Goal: Information Seeking & Learning: Learn about a topic

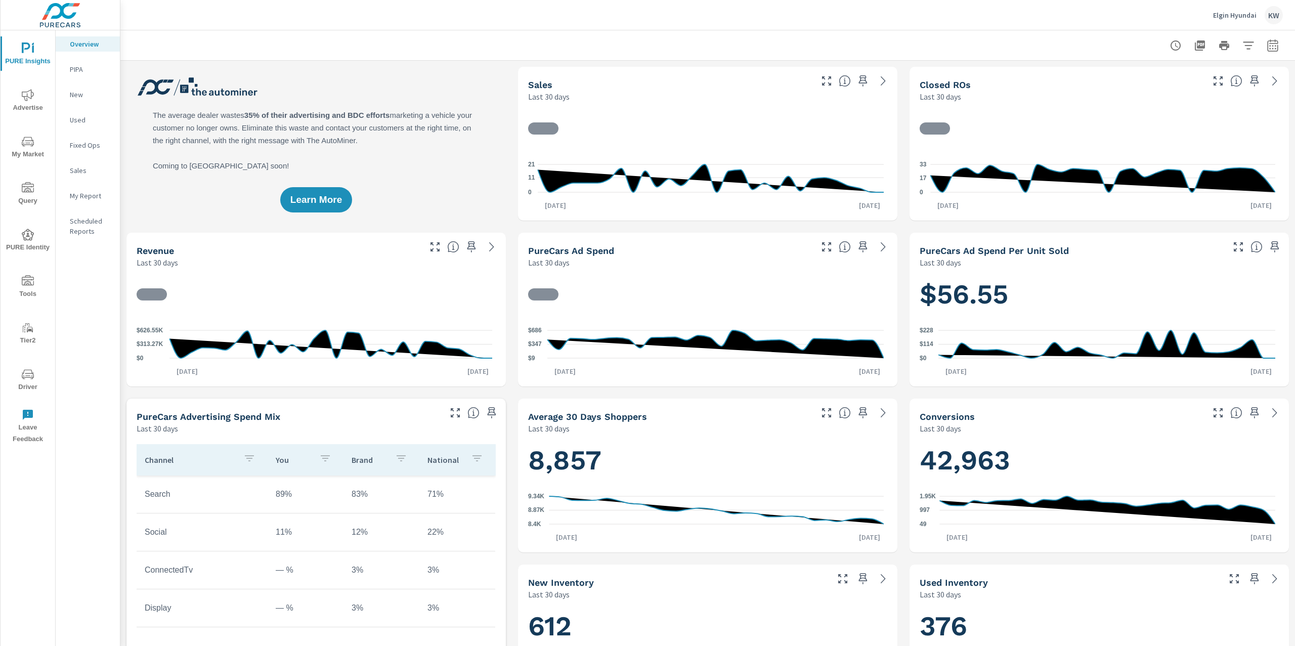
click at [1267, 49] on icon "button" at bounding box center [1273, 45] width 12 height 12
click at [1208, 86] on select "Custom Yesterday Last week Last 7 days Last 14 days Last 30 days Last 45 days L…" at bounding box center [1182, 87] width 101 height 20
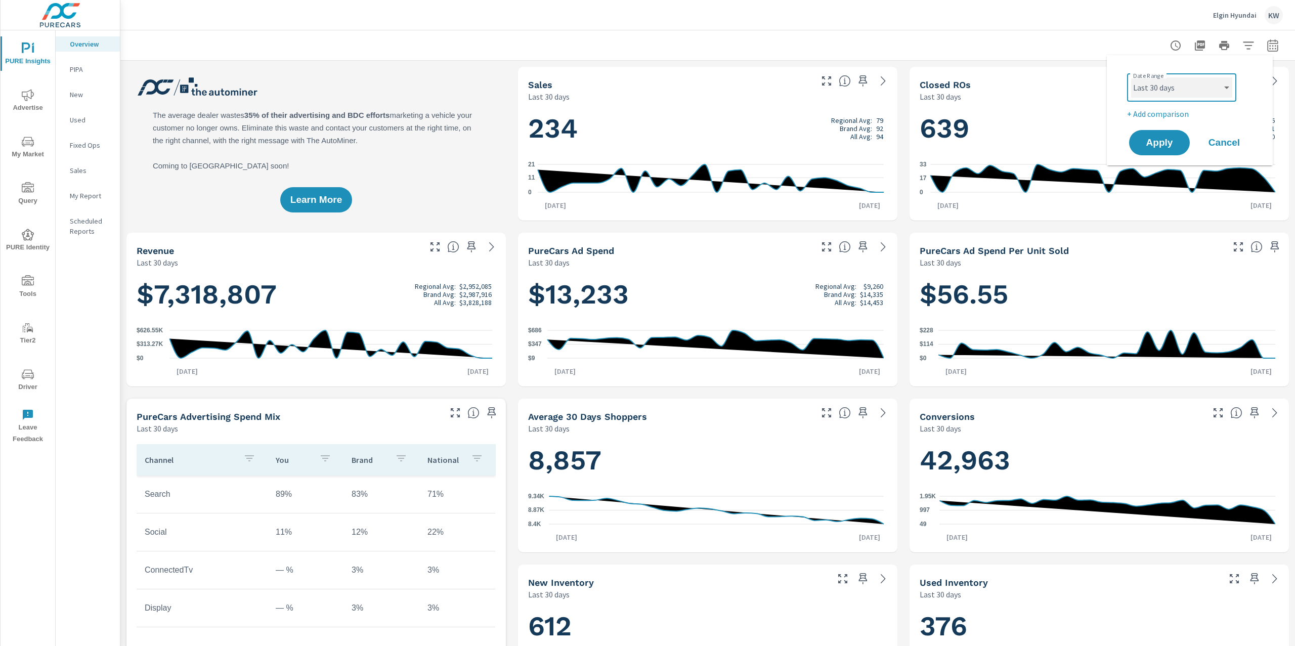
select select "Last month"
click at [1132, 77] on select "Custom Yesterday Last week Last 7 days Last 14 days Last 30 days Last 45 days L…" at bounding box center [1182, 87] width 101 height 20
click at [1142, 147] on span "Apply" at bounding box center [1159, 143] width 41 height 10
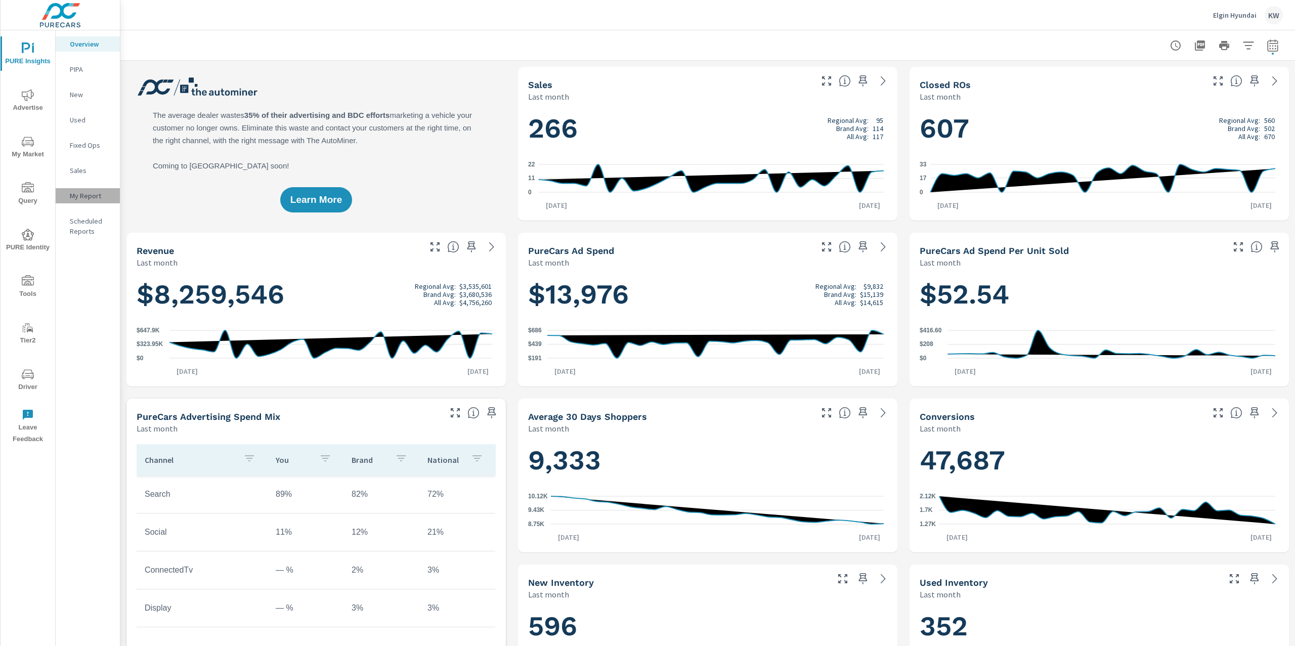
click at [97, 196] on p "My Report" at bounding box center [91, 196] width 42 height 10
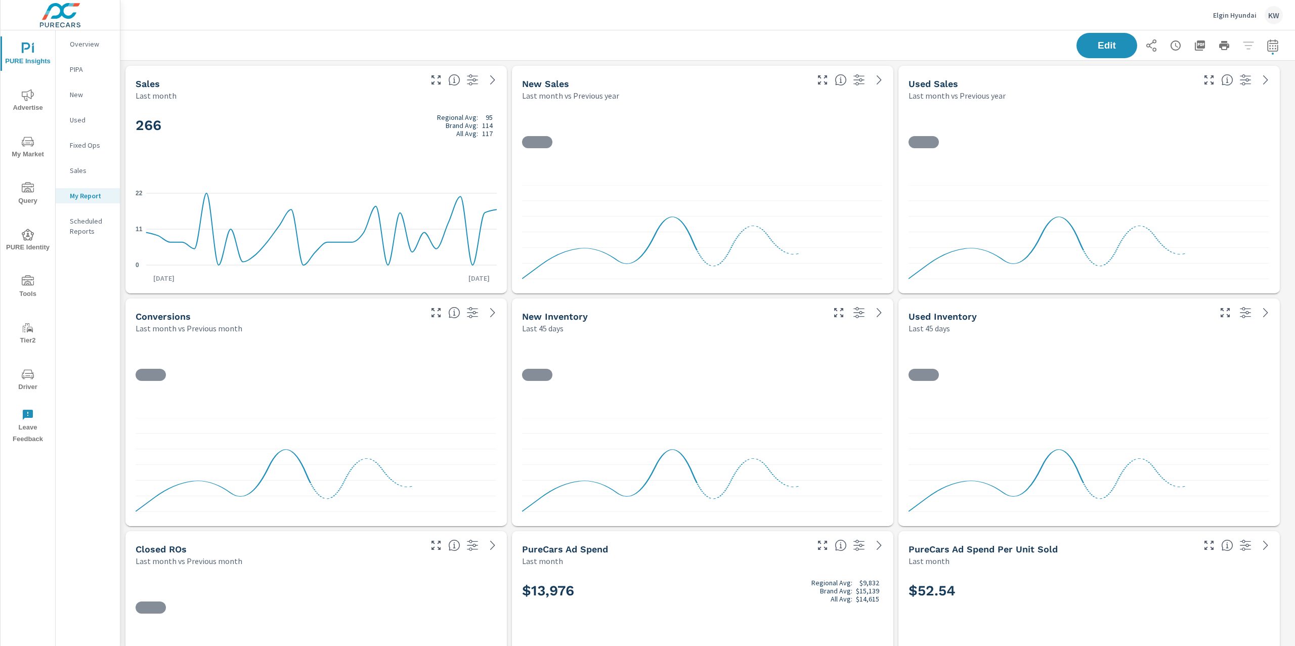
scroll to position [4682, 1186]
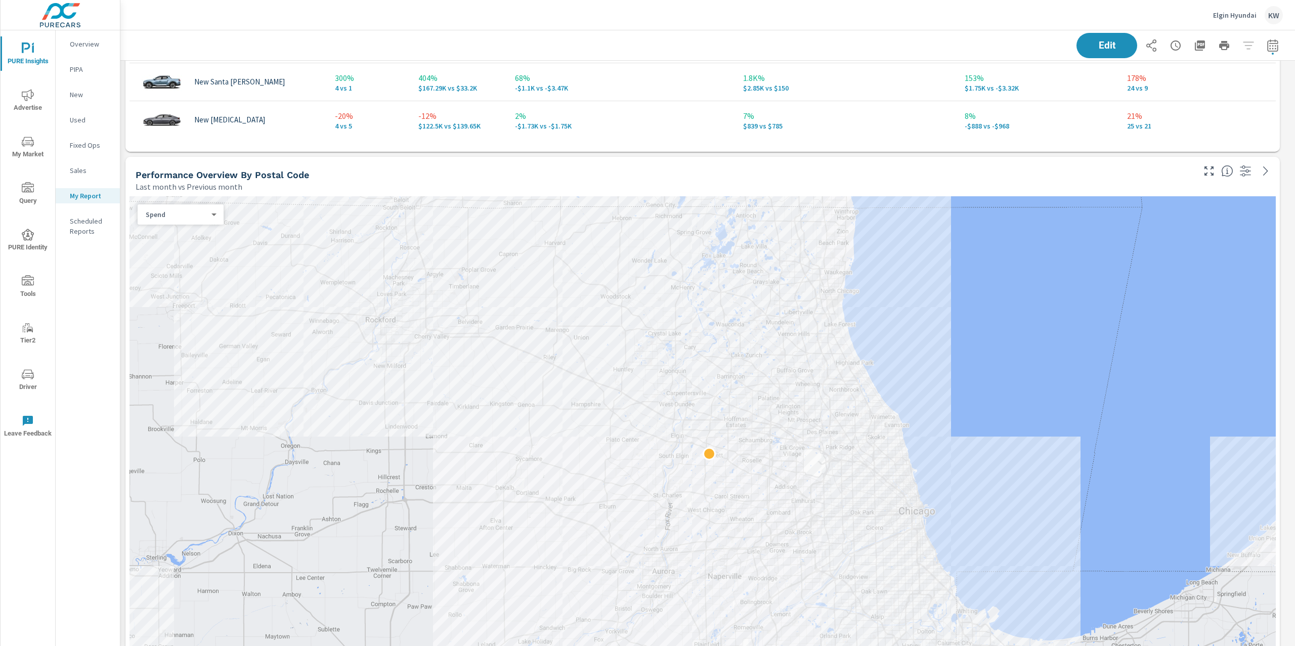
scroll to position [1192, 0]
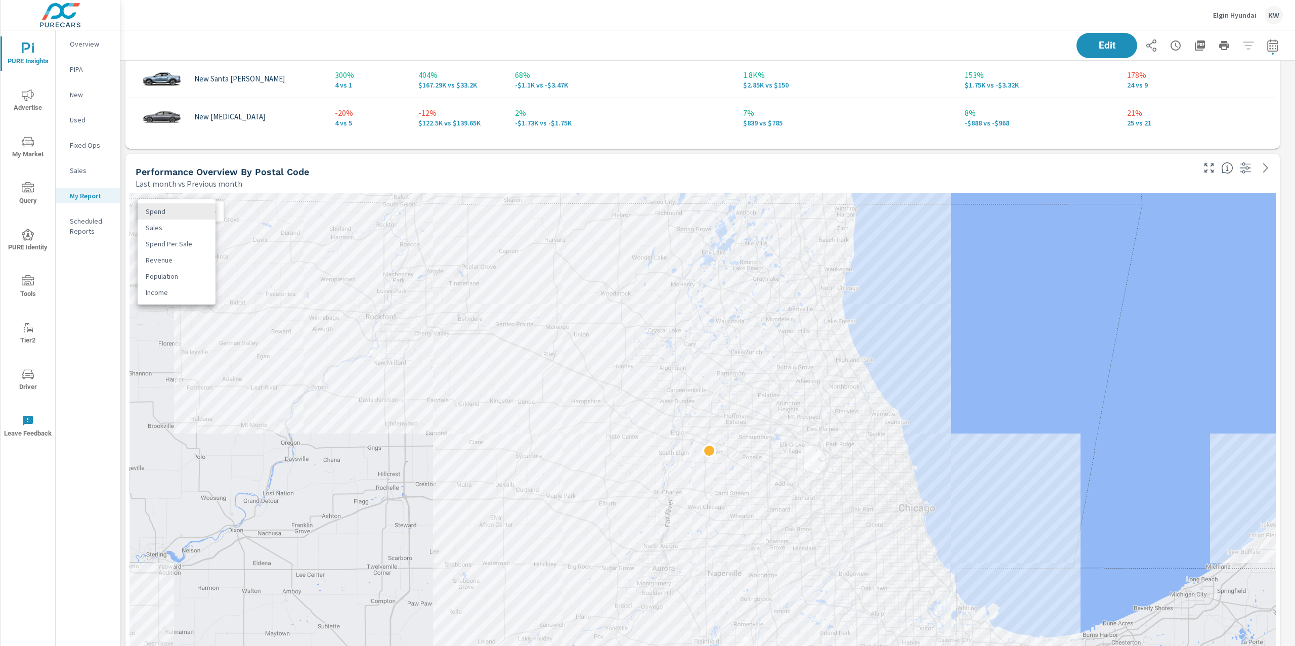
click at [196, 214] on body "PURE Insights Advertise My Market Query PURE Identity Tools Tier2 Driver Leave …" at bounding box center [647, 323] width 1295 height 646
click at [194, 226] on li "Sales" at bounding box center [177, 228] width 78 height 16
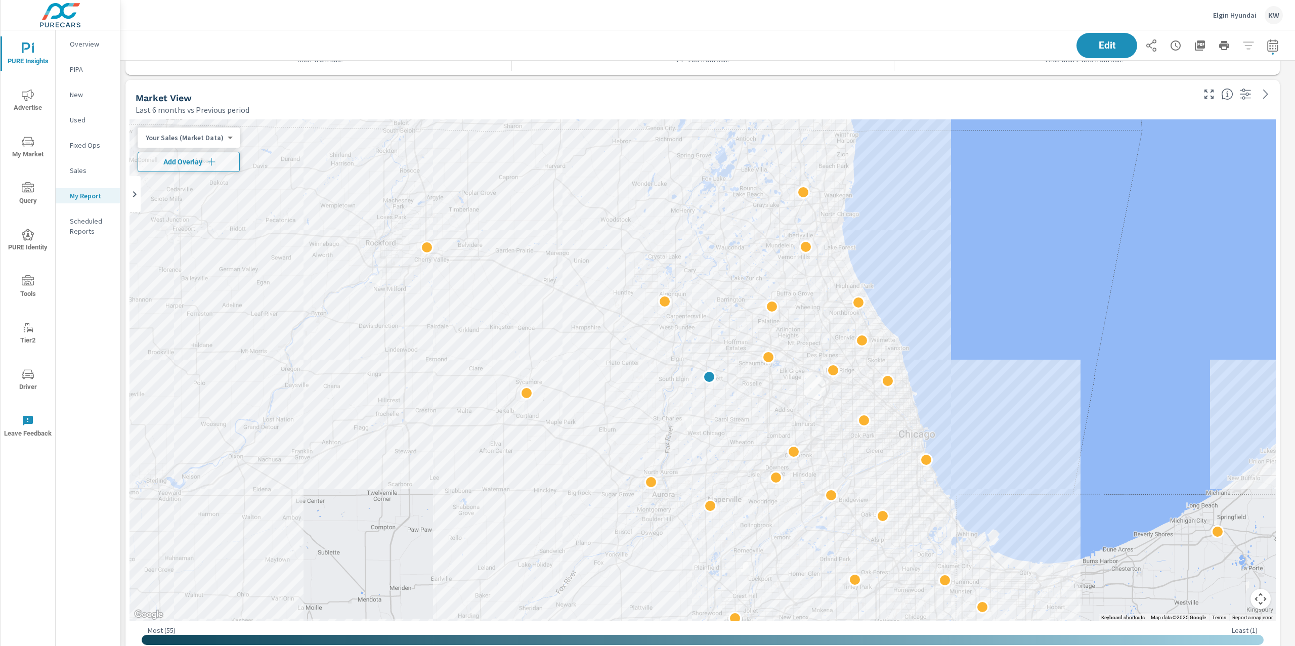
scroll to position [2315, 0]
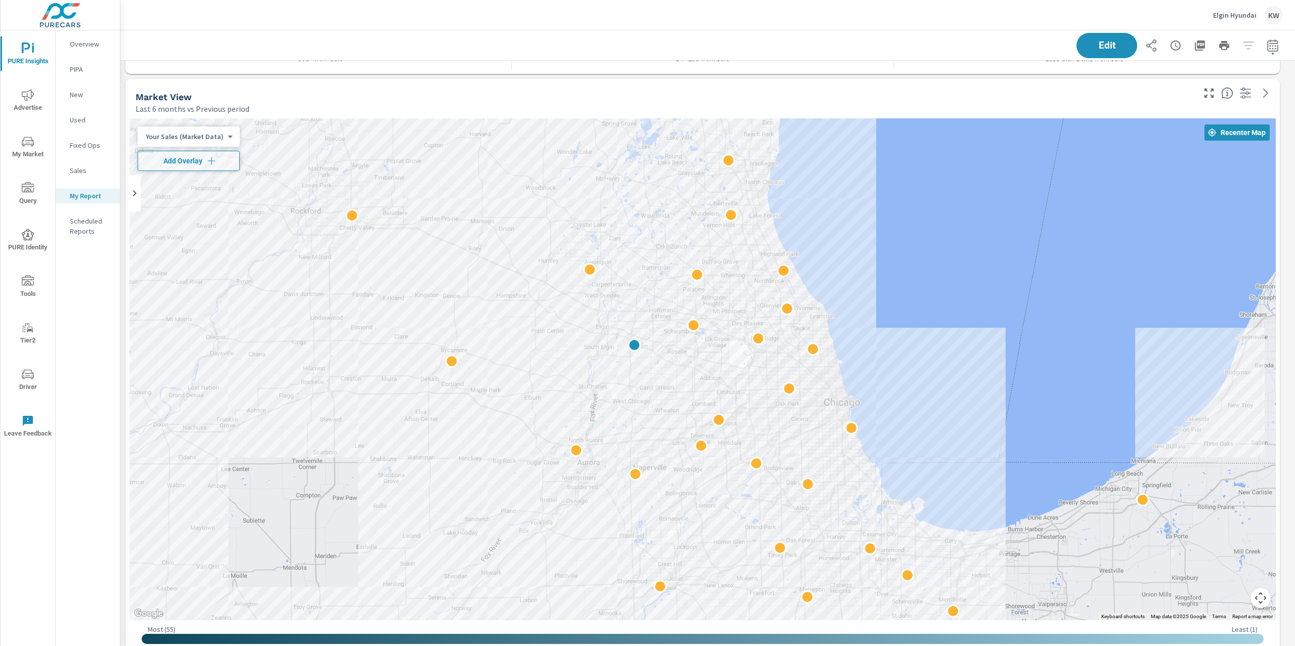
drag, startPoint x: 932, startPoint y: 377, endPoint x: 1004, endPoint y: 168, distance: 221.0
click at [1004, 168] on div at bounding box center [1259, 435] width 972 height 547
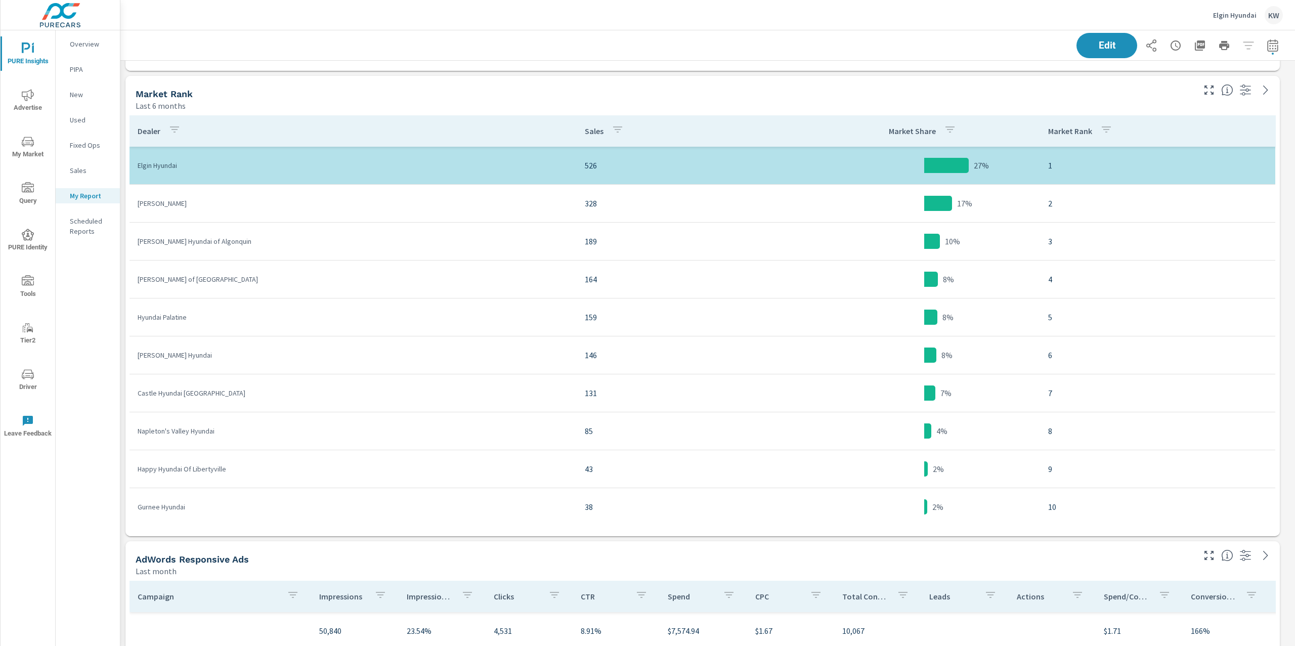
scroll to position [2944, 0]
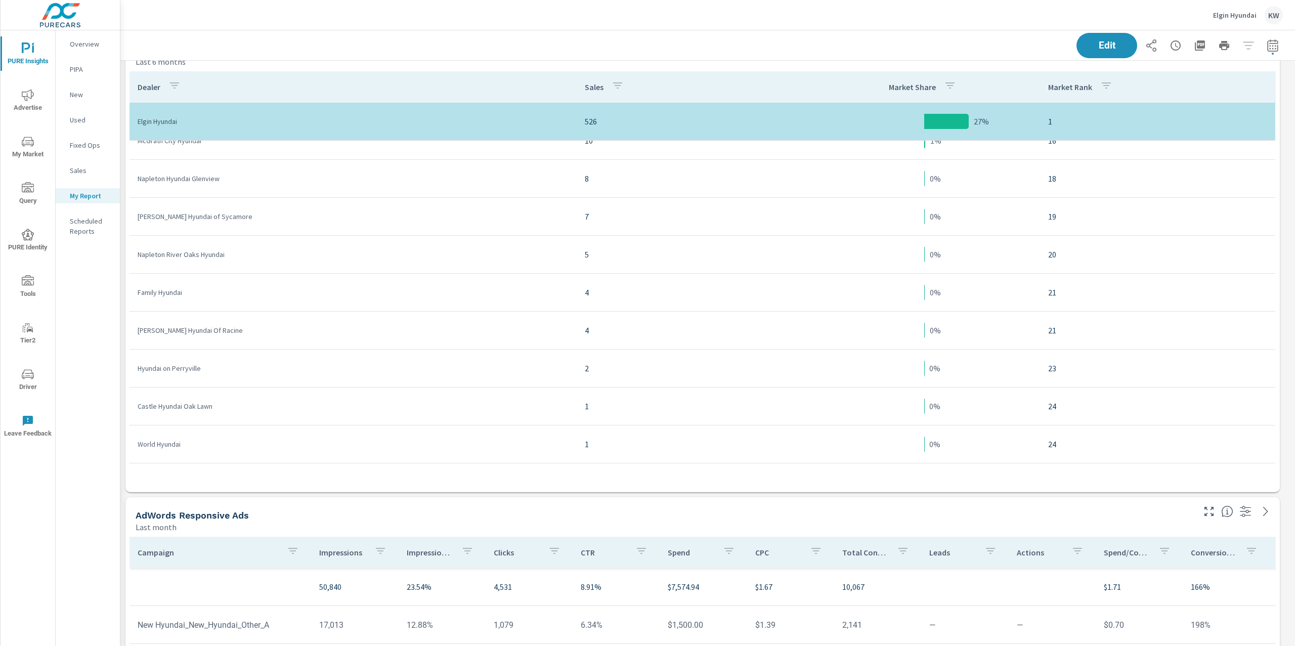
scroll to position [731, 0]
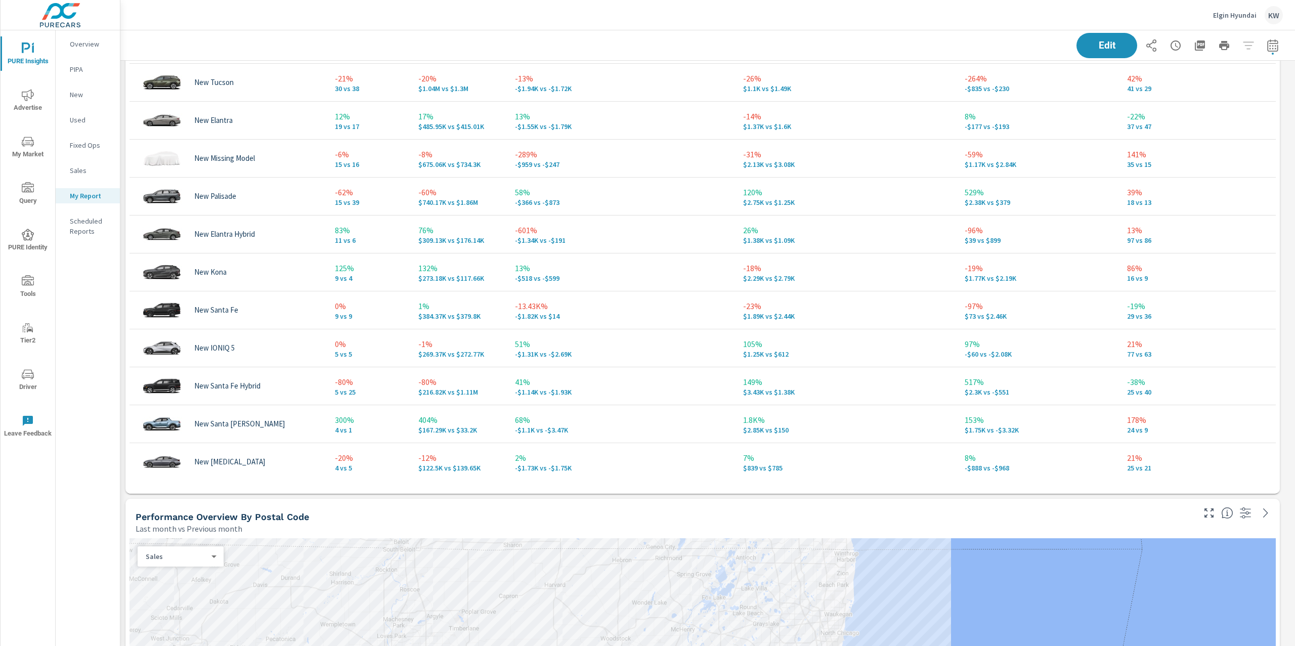
scroll to position [846, 0]
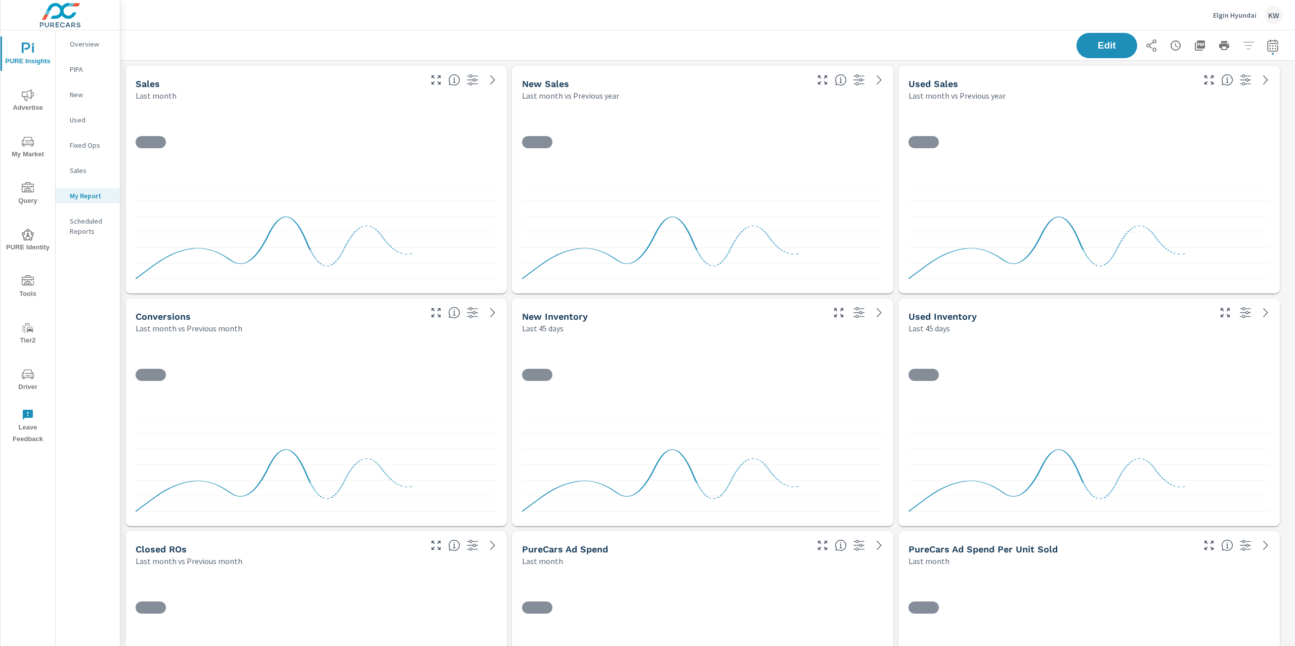
scroll to position [4682, 1186]
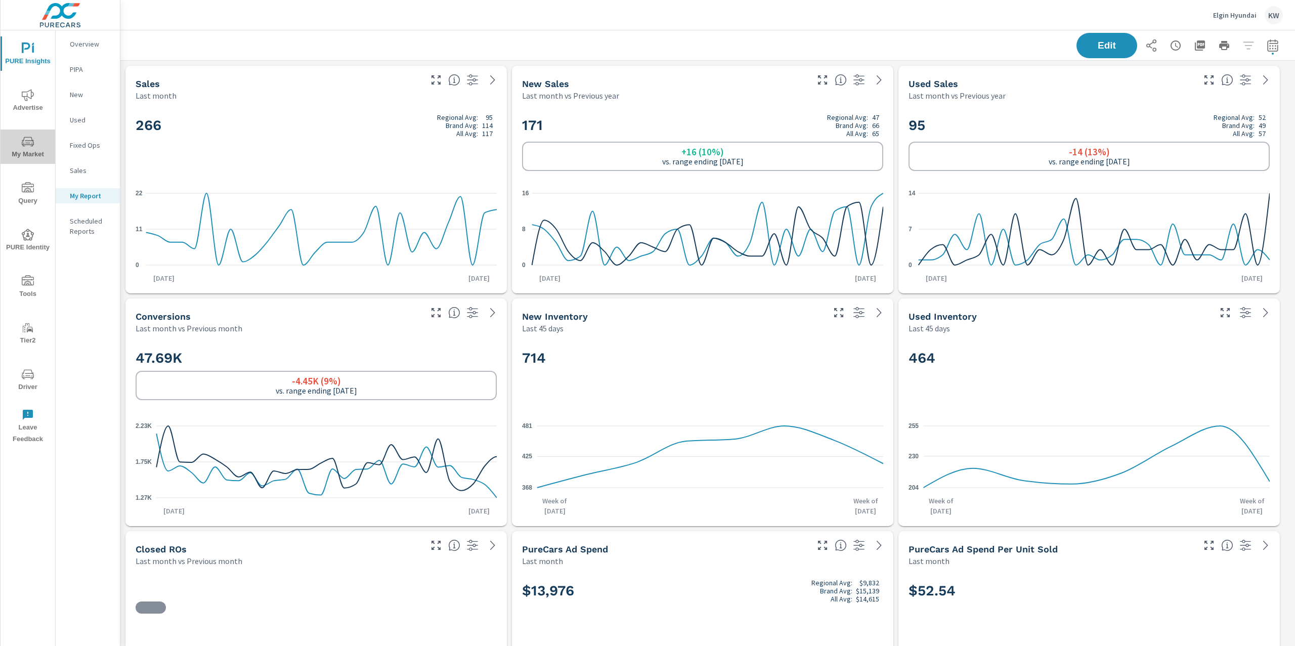
click at [28, 147] on span "My Market" at bounding box center [28, 148] width 49 height 25
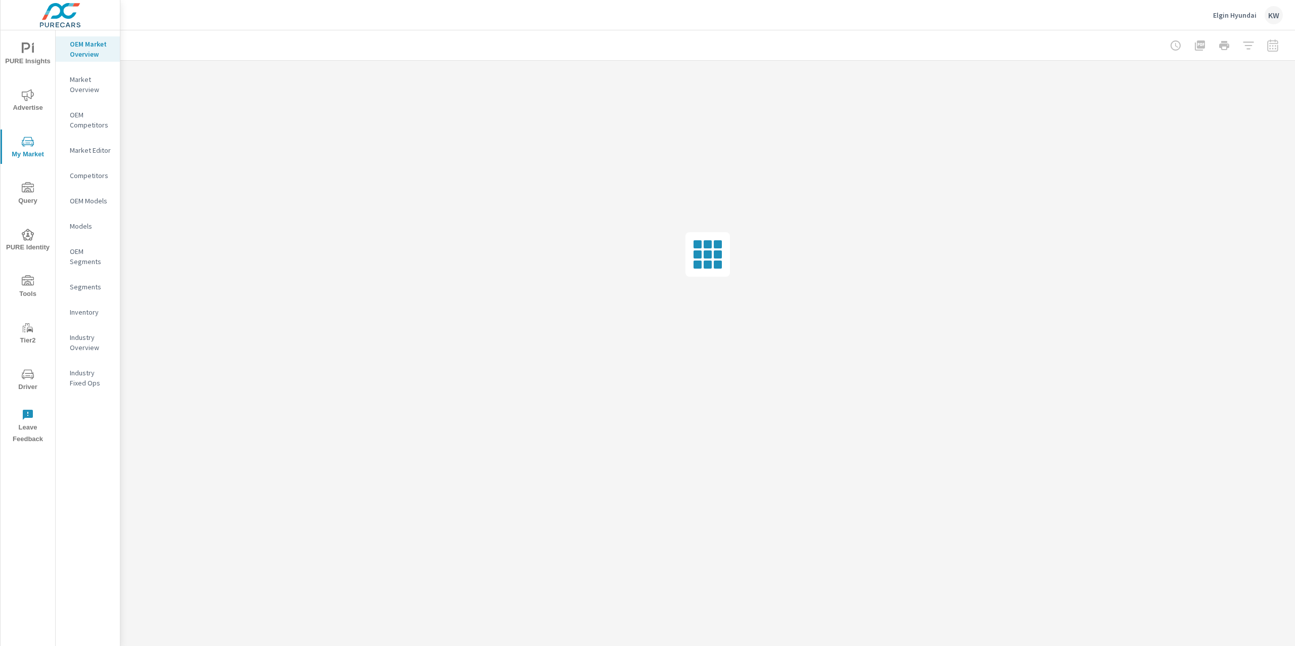
click at [86, 343] on p "Industry Overview" at bounding box center [91, 342] width 42 height 20
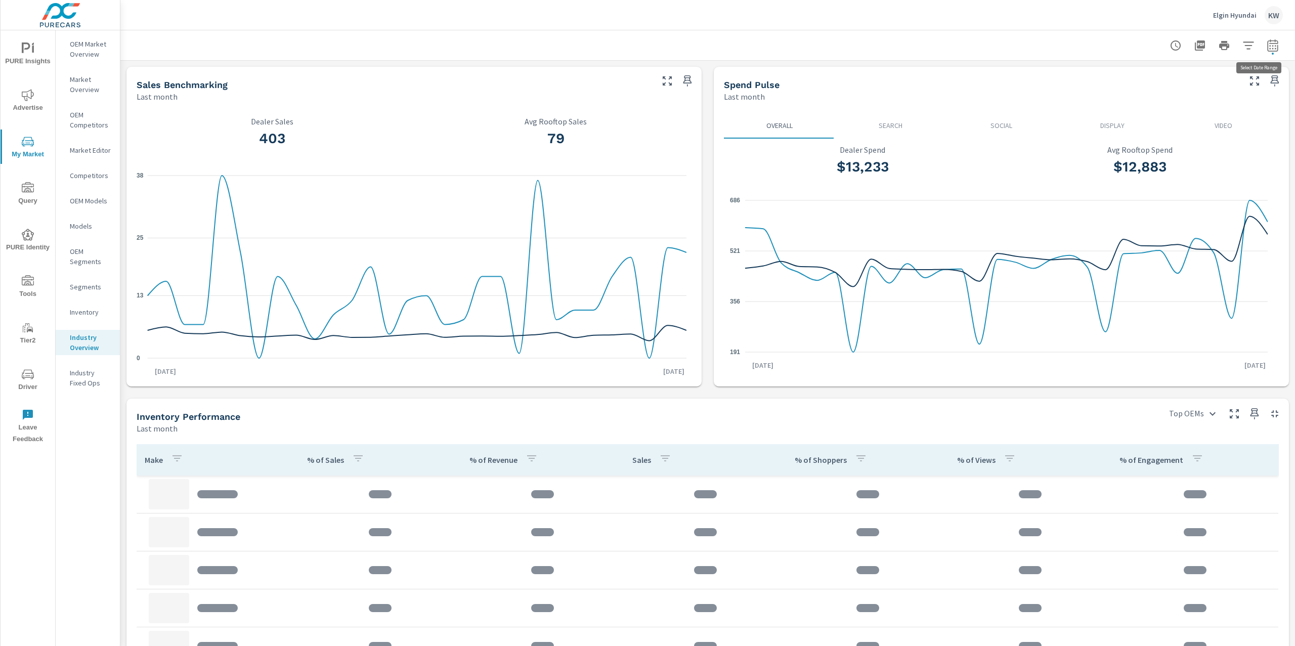
click at [1267, 50] on icon "button" at bounding box center [1273, 45] width 12 height 12
select select "Last month"
click at [1173, 117] on p "+ Add comparison" at bounding box center [1192, 114] width 130 height 12
select select "Previous period"
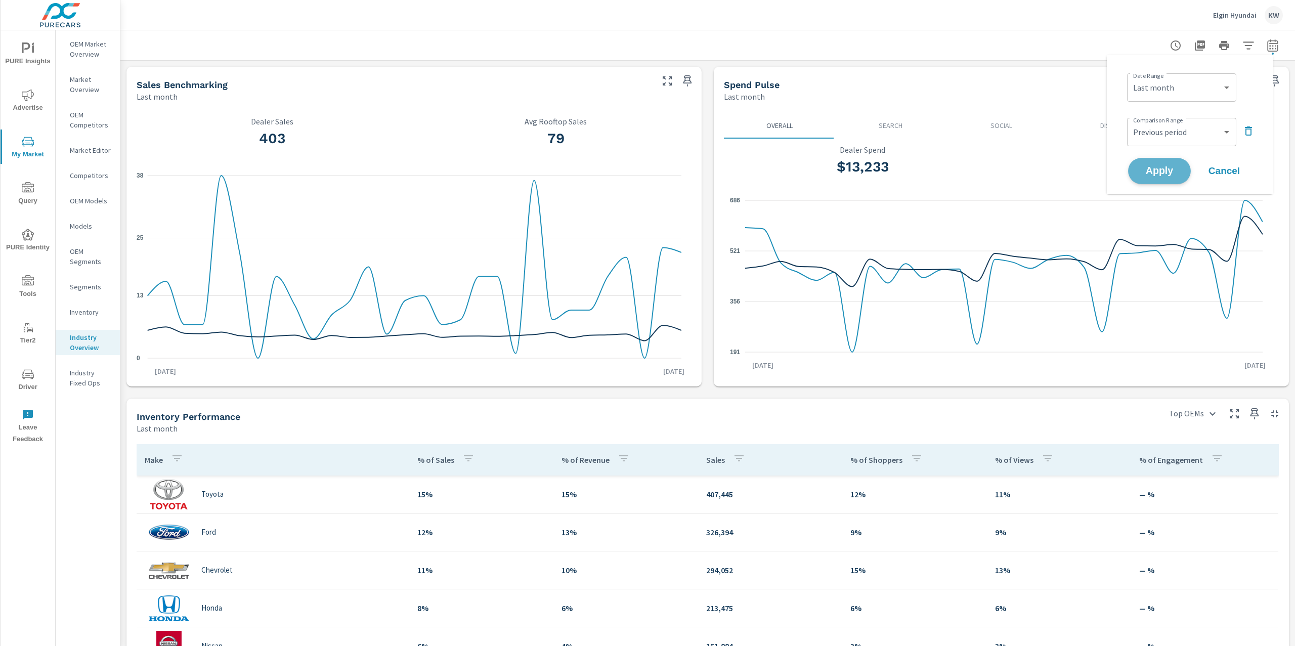
click at [1168, 174] on span "Apply" at bounding box center [1159, 171] width 41 height 10
click at [1243, 46] on div at bounding box center [1217, 45] width 134 height 20
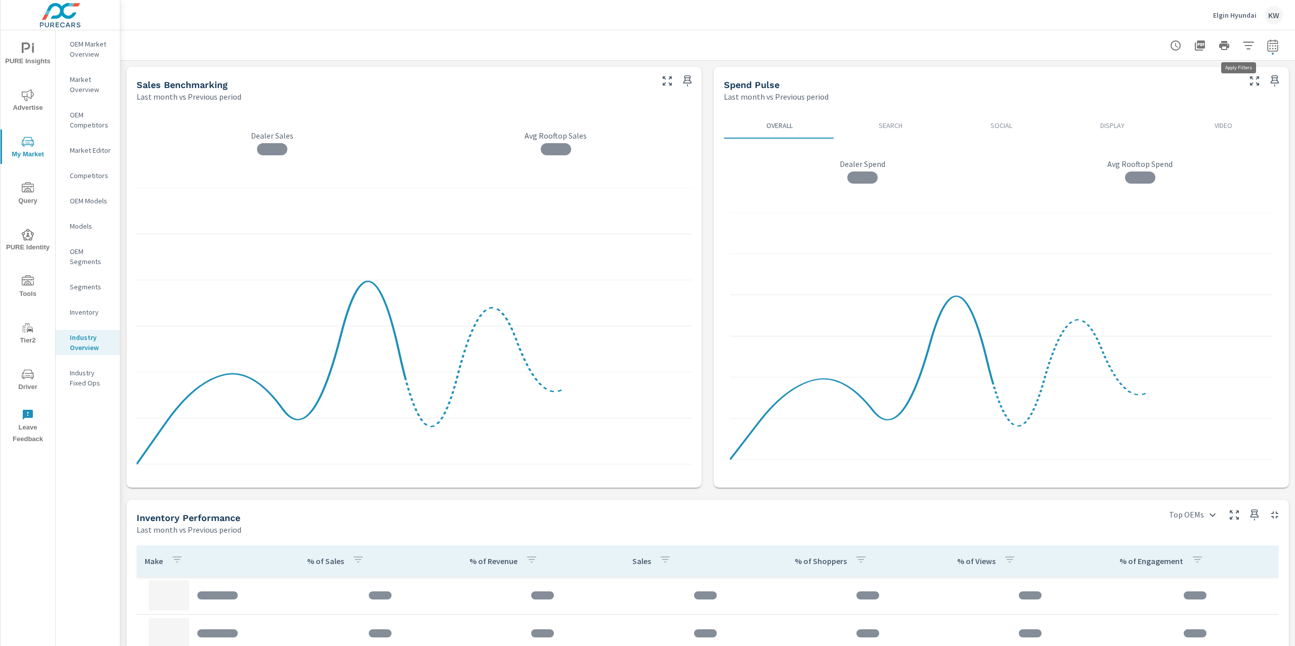
click at [1243, 50] on icon "button" at bounding box center [1249, 45] width 12 height 12
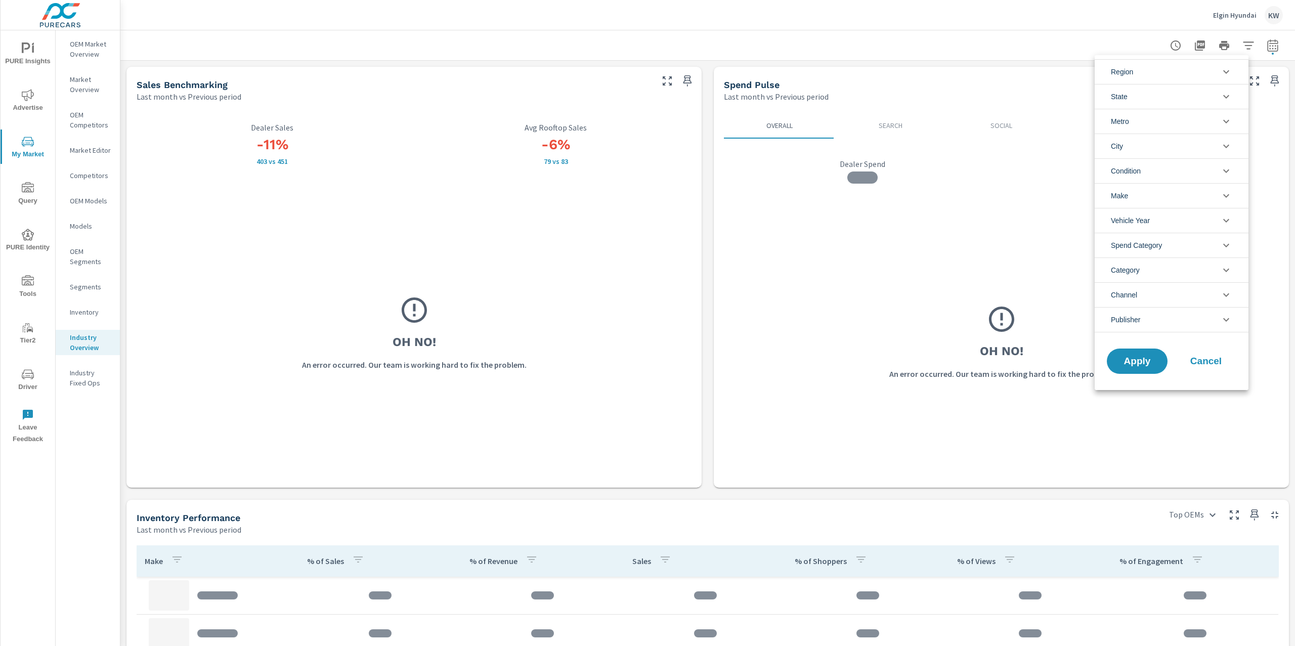
click at [1228, 169] on icon "filter options" at bounding box center [1227, 171] width 12 height 12
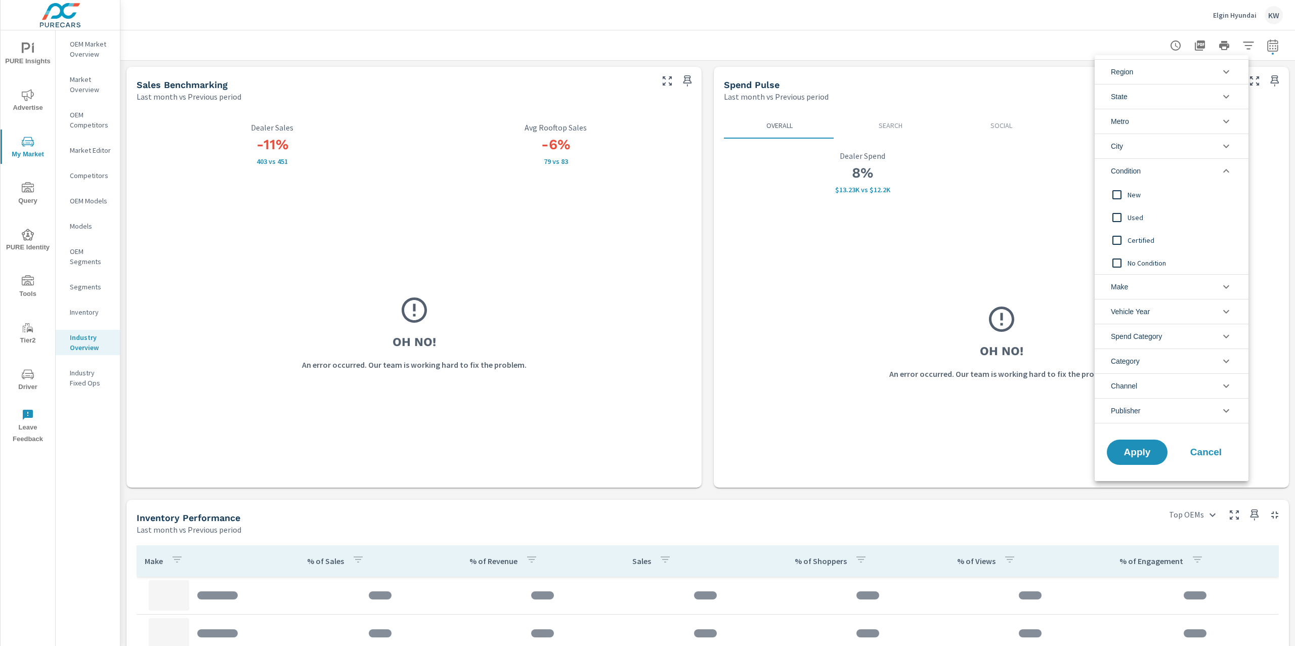
click at [1116, 195] on input "filter options" at bounding box center [1117, 194] width 21 height 21
click at [1136, 455] on span "Apply" at bounding box center [1137, 453] width 41 height 10
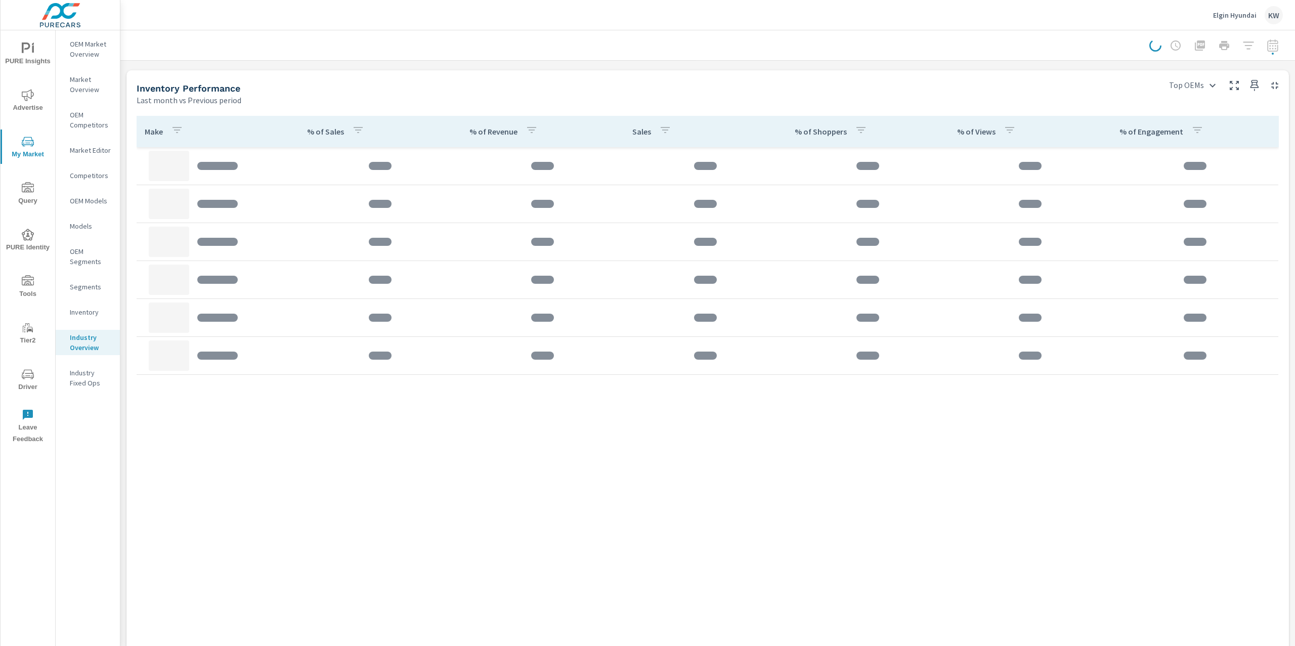
scroll to position [430, 0]
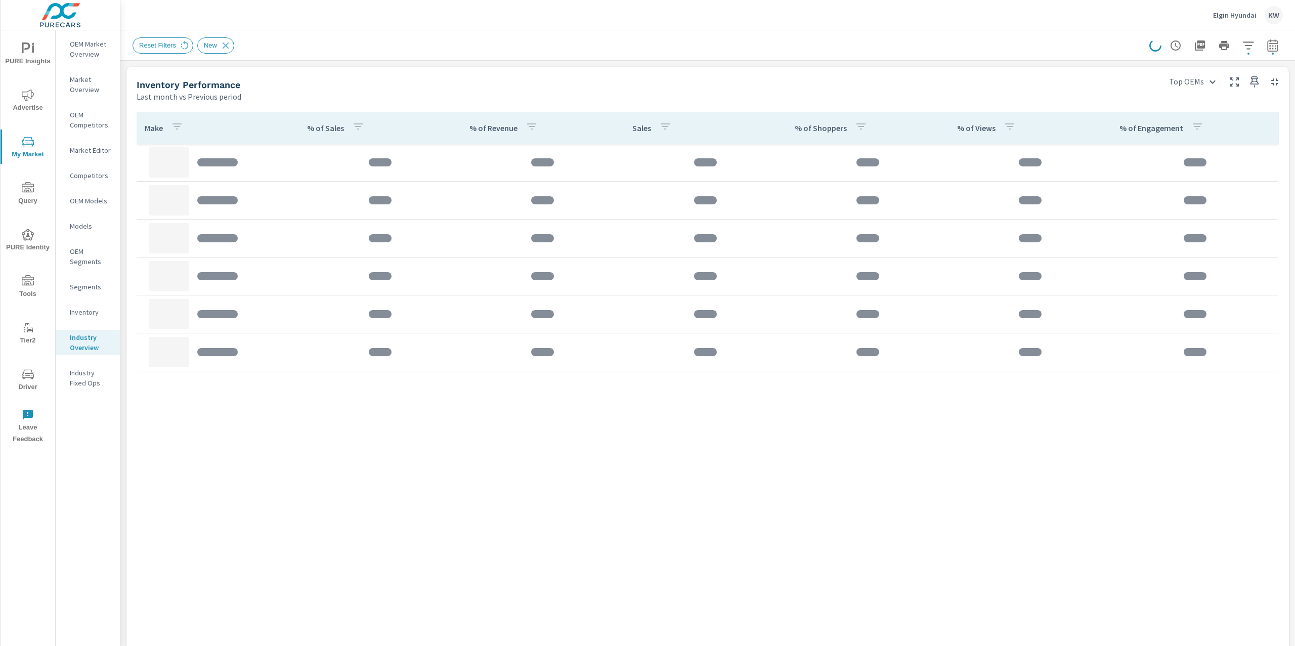
scroll to position [437, 0]
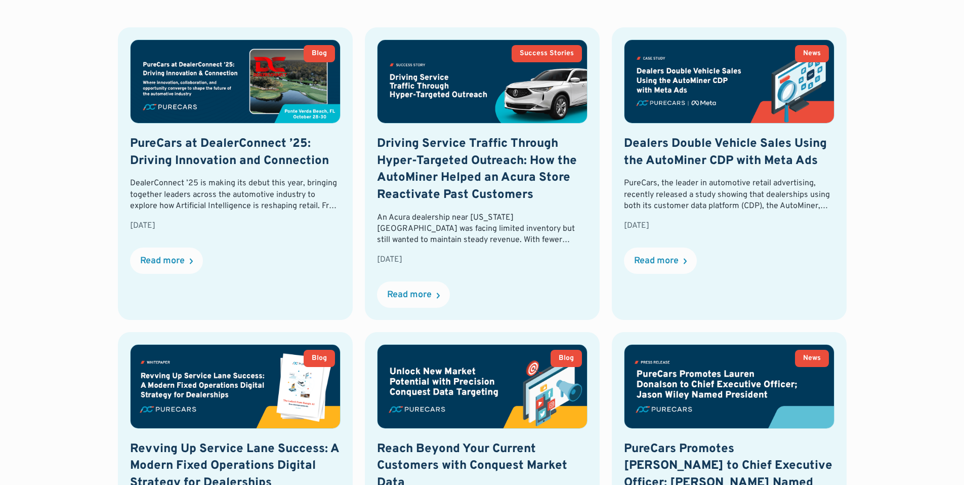
scroll to position [446, 0]
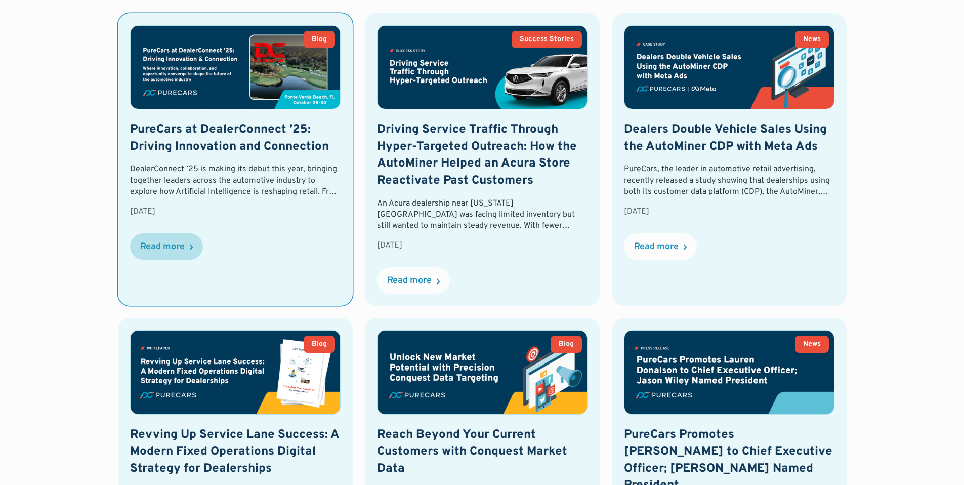
click at [173, 248] on div "Read more" at bounding box center [162, 246] width 45 height 9
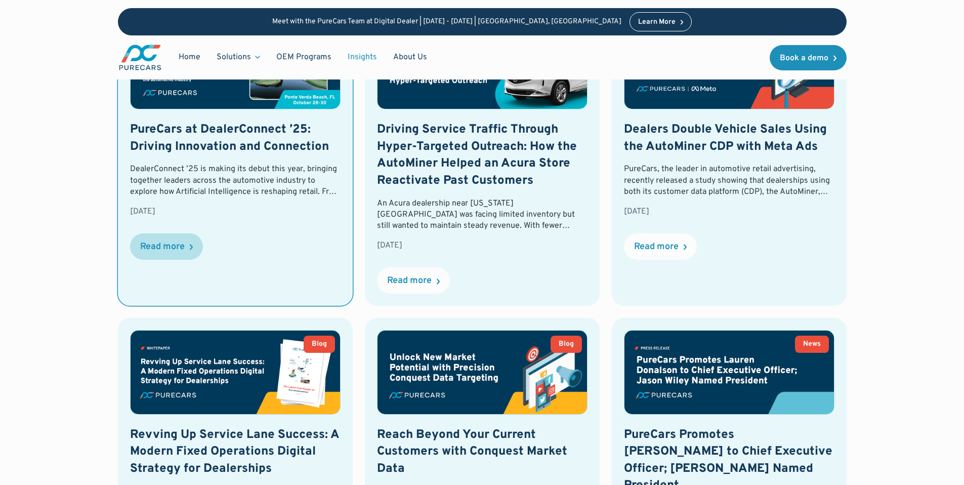
click at [178, 252] on div "Read more" at bounding box center [162, 246] width 45 height 9
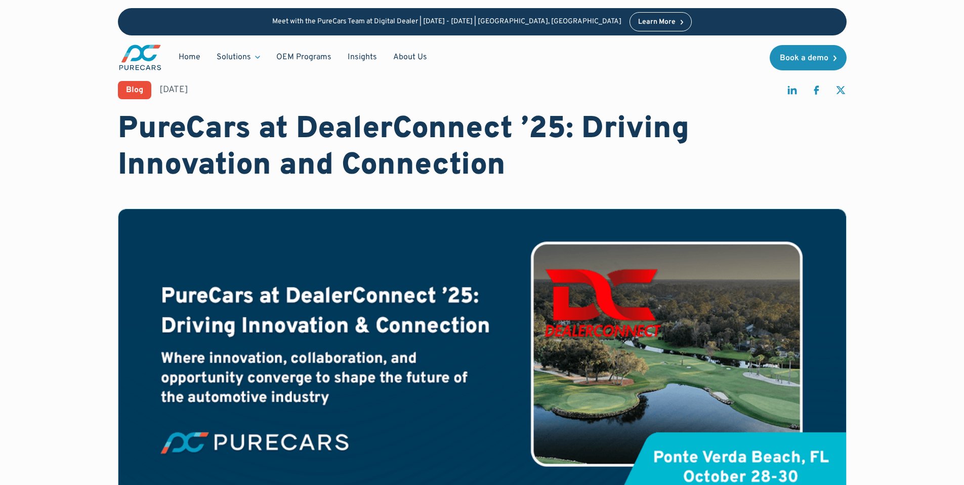
scroll to position [15, 0]
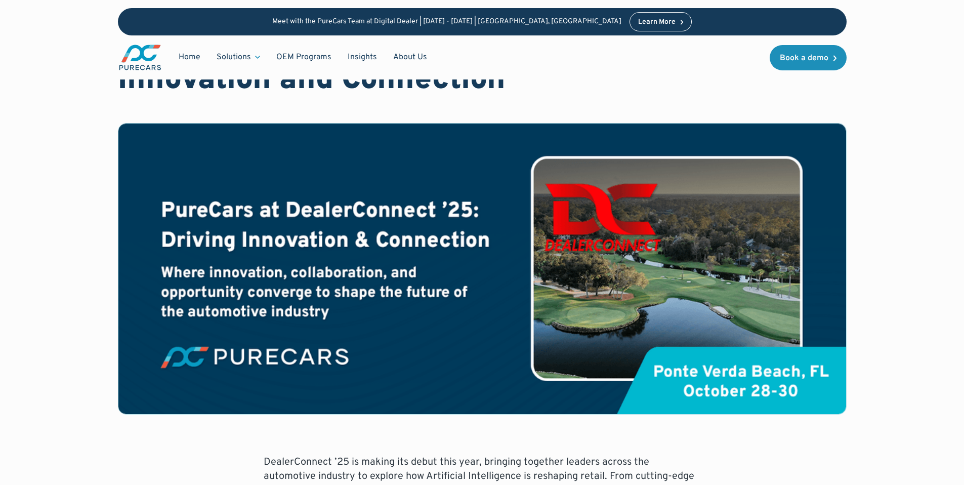
scroll to position [105, 0]
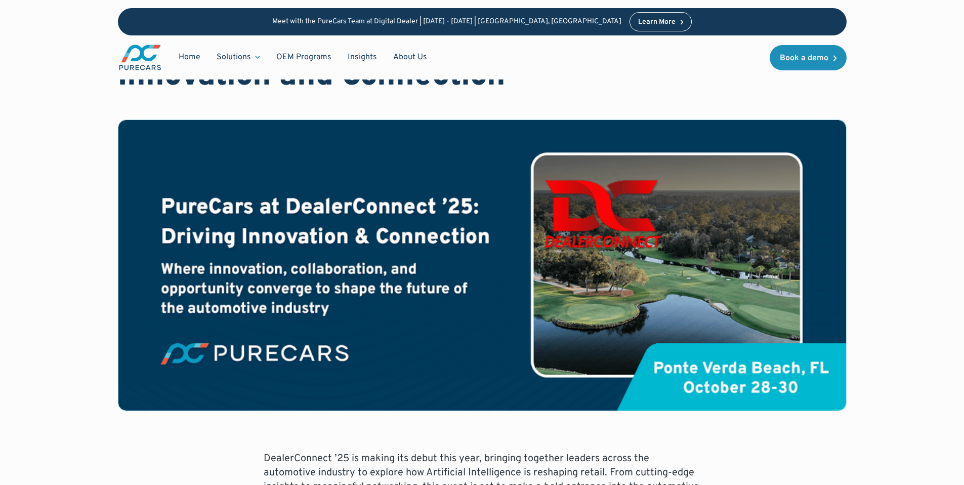
click at [715, 387] on img at bounding box center [482, 265] width 728 height 290
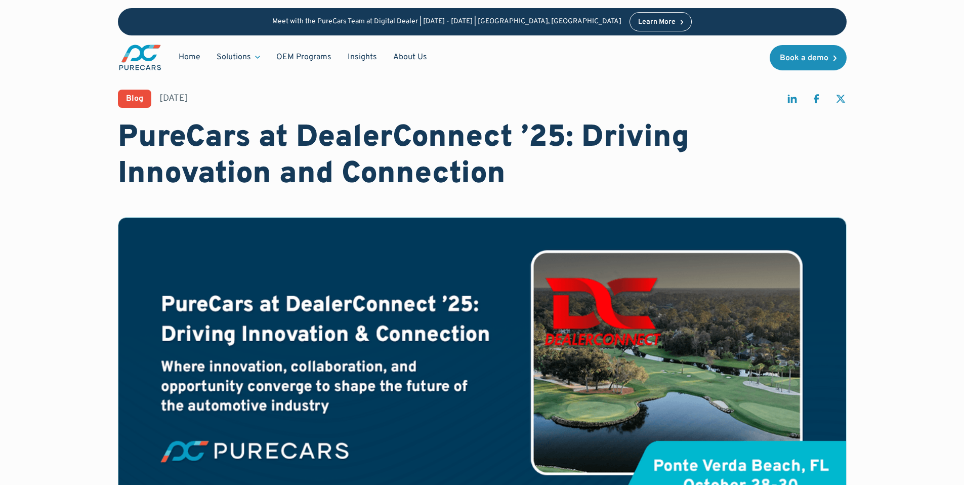
scroll to position [0, 0]
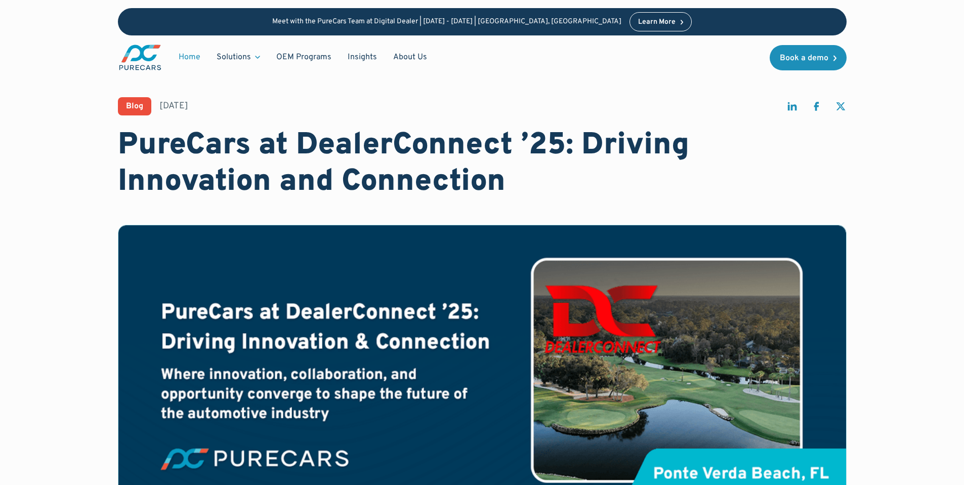
click at [187, 58] on link "Home" at bounding box center [190, 57] width 38 height 19
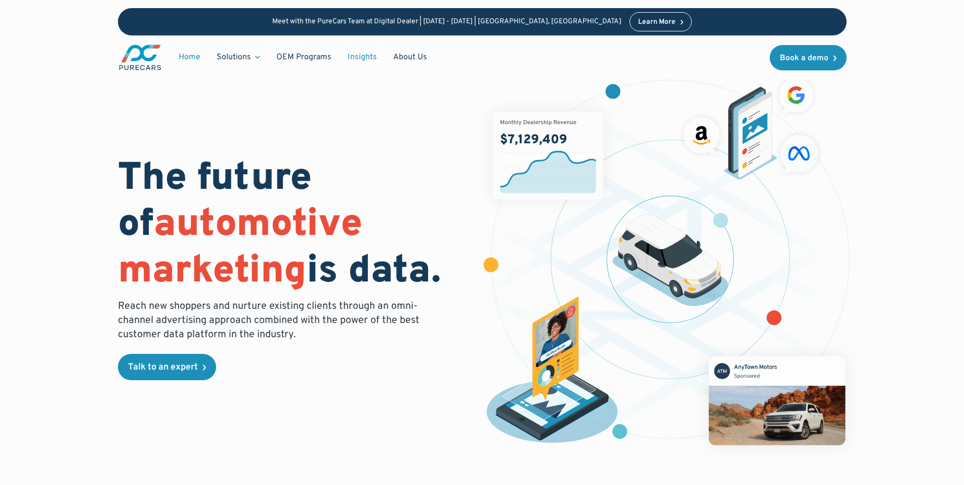
click at [351, 55] on link "Insights" at bounding box center [363, 57] width 46 height 19
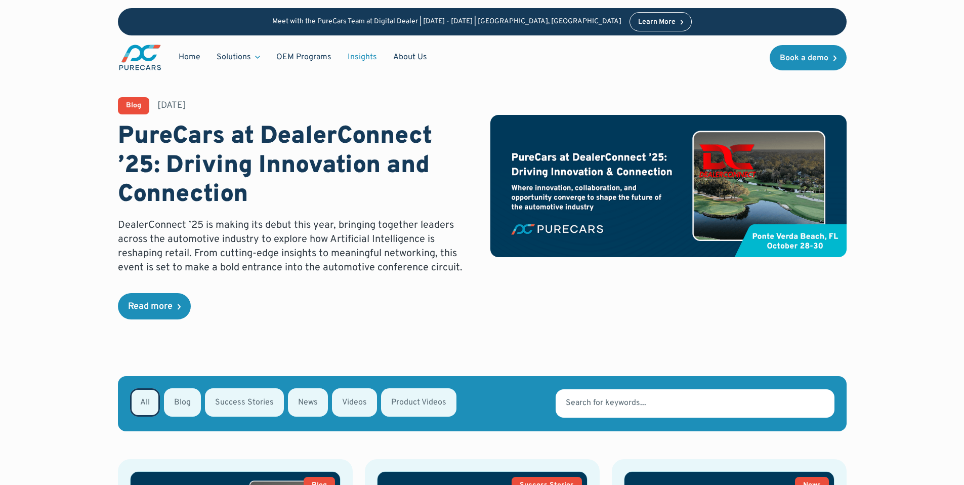
click at [182, 405] on div "Email Form" at bounding box center [182, 402] width 37 height 28
click at [181, 405] on input "Blog" at bounding box center [177, 401] width 7 height 7
radio input "true"
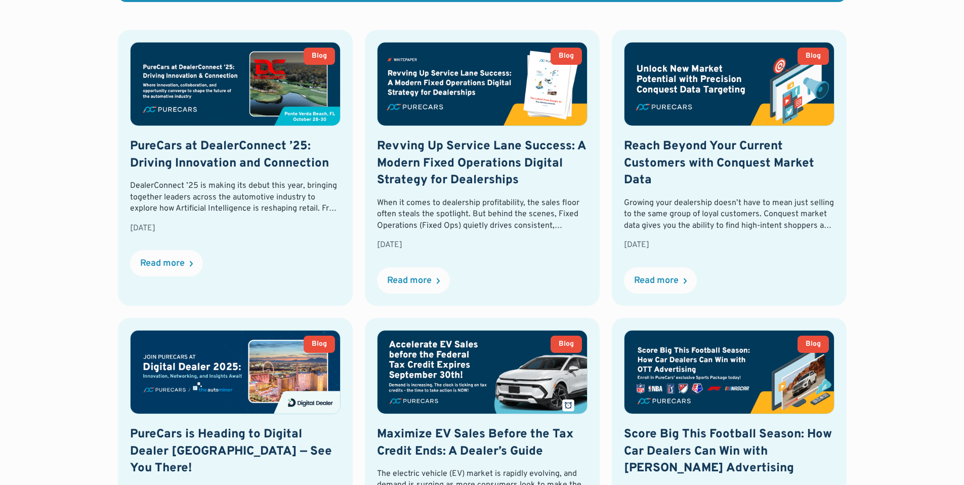
scroll to position [430, 0]
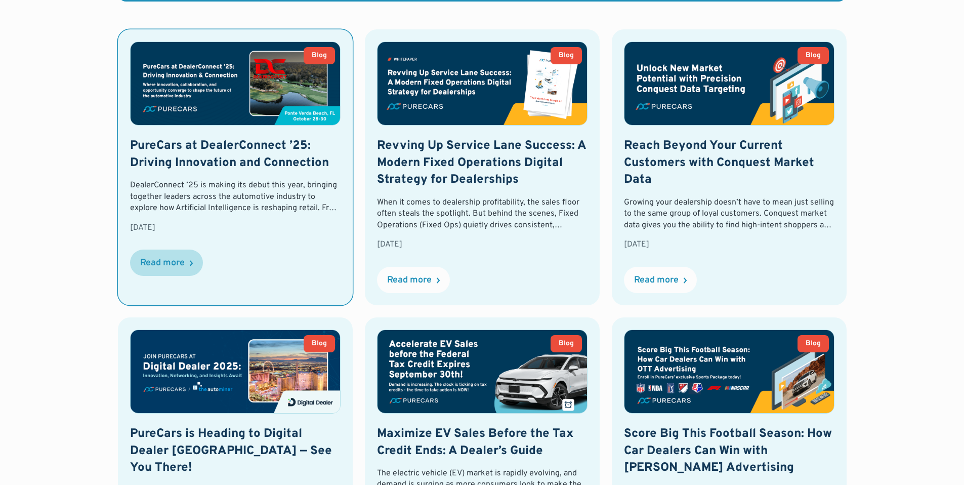
click at [175, 262] on div "Read more" at bounding box center [162, 263] width 45 height 9
click at [252, 125] on img at bounding box center [236, 83] width 210 height 83
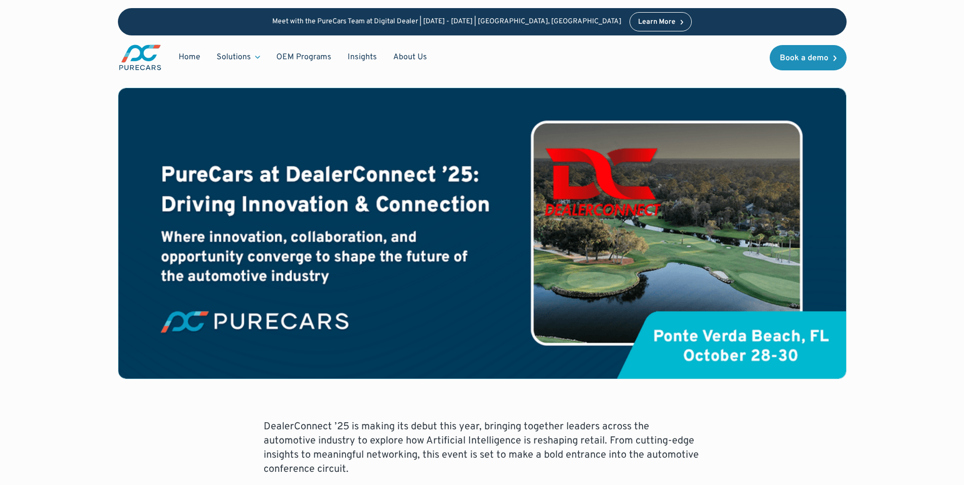
scroll to position [125, 0]
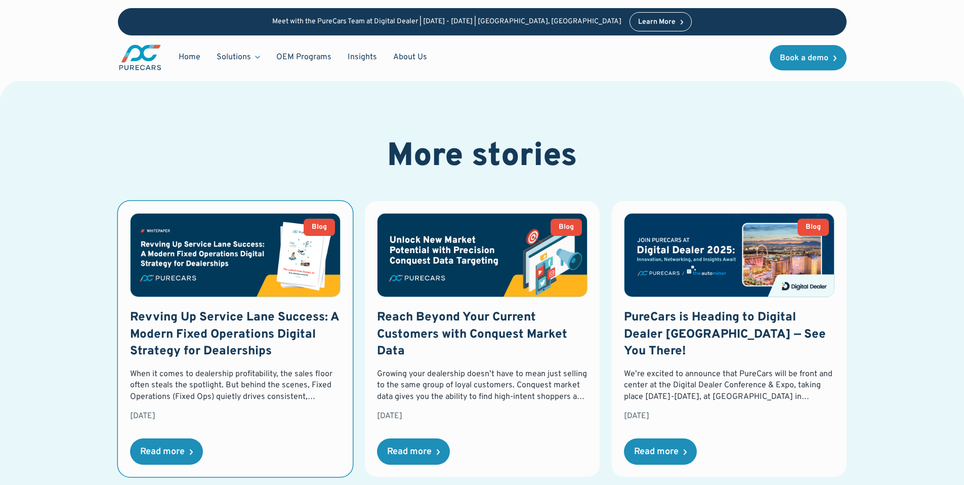
scroll to position [1037, 0]
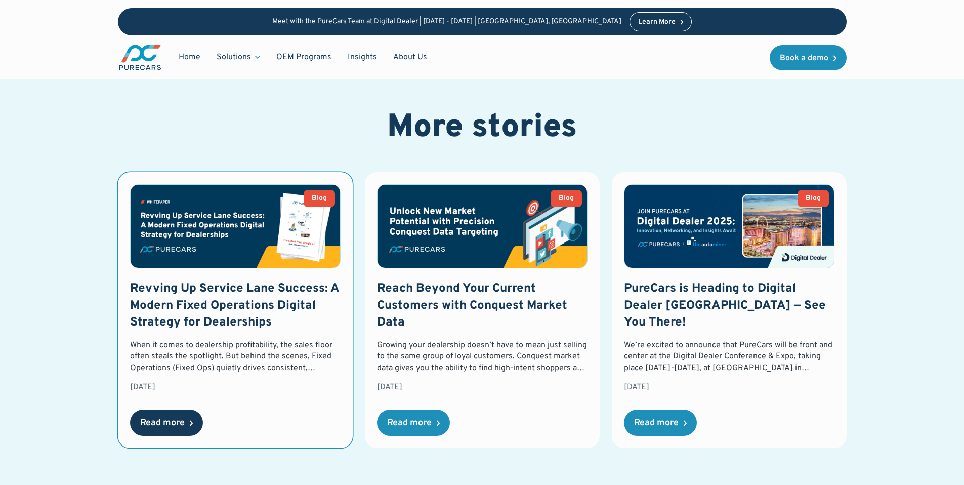
click at [162, 419] on div "Read more" at bounding box center [162, 423] width 45 height 9
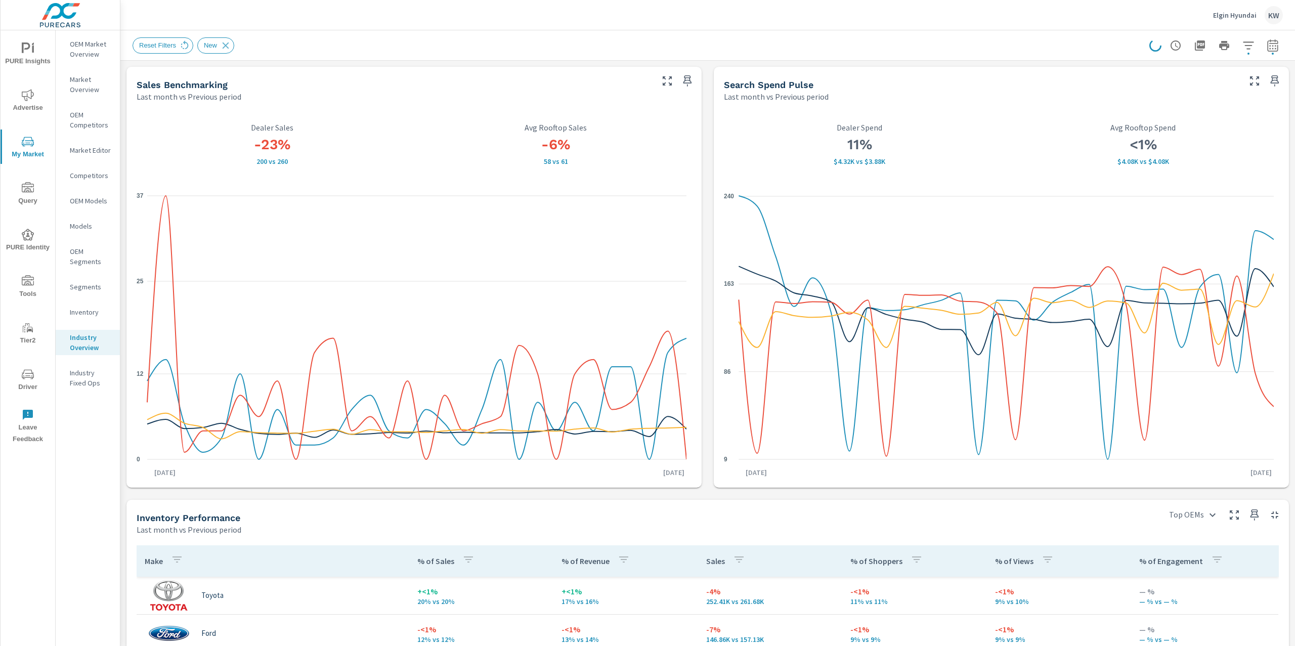
scroll to position [437, 0]
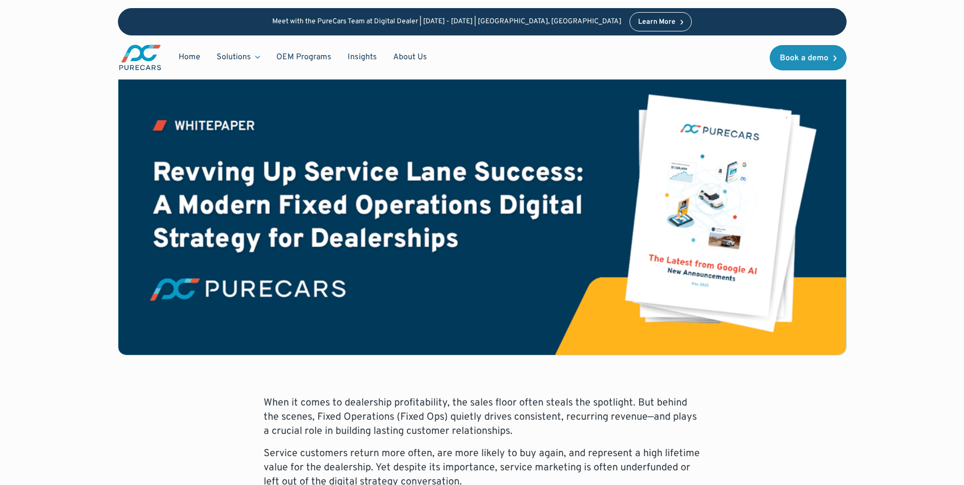
scroll to position [6, 0]
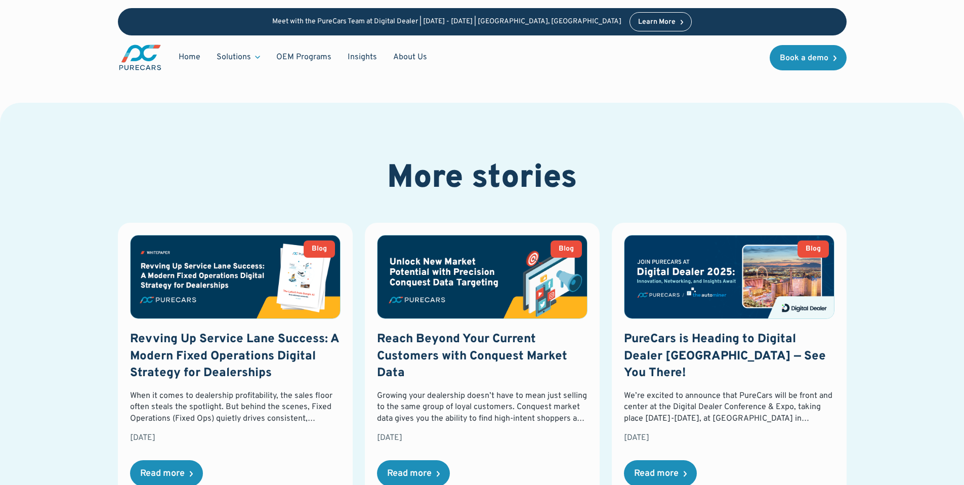
scroll to position [985, 0]
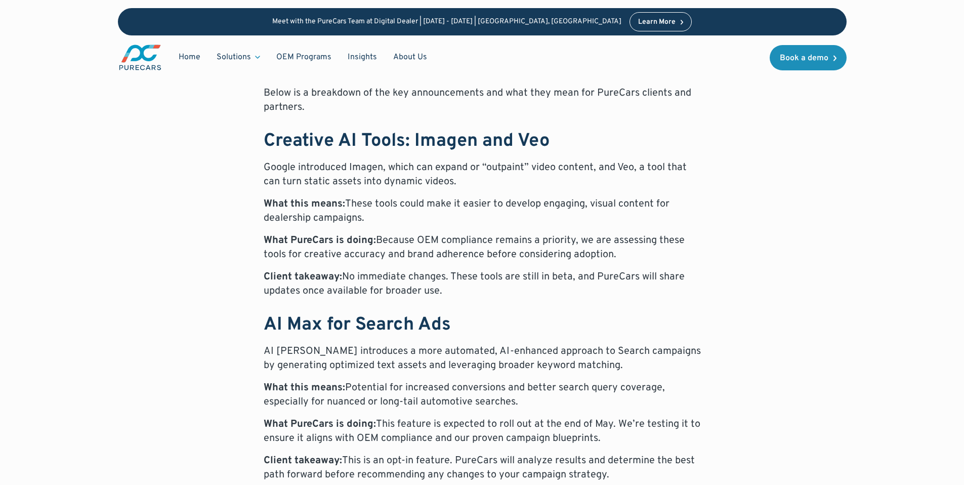
scroll to position [603, 0]
